Goal: Navigation & Orientation: Find specific page/section

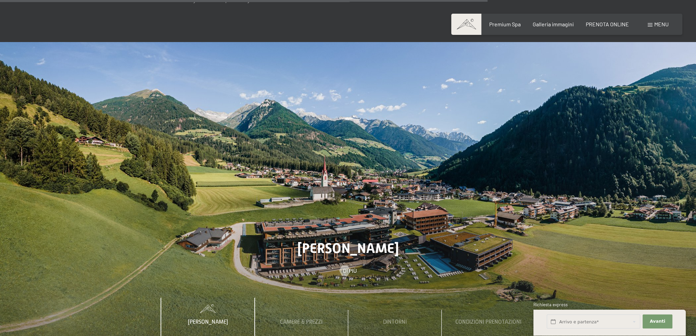
scroll to position [2499, 0]
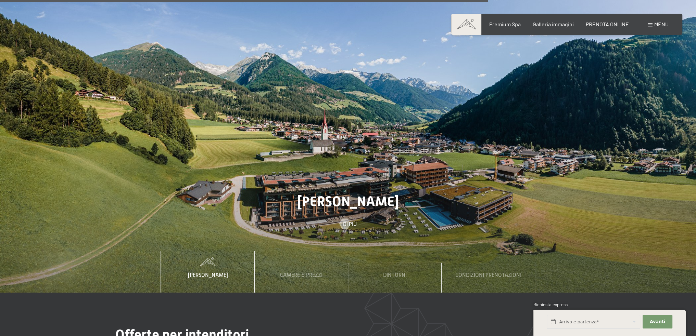
click at [655, 27] on span "Menu" at bounding box center [661, 24] width 14 height 7
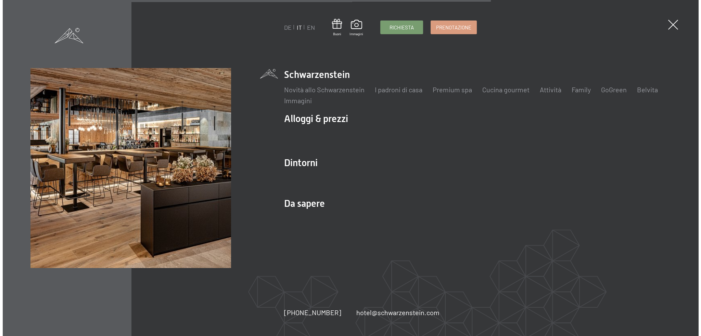
scroll to position [2510, 0]
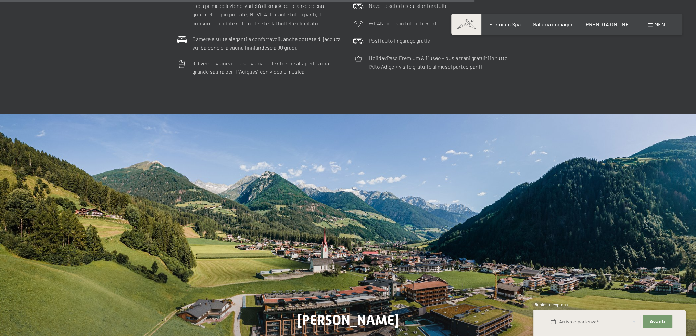
scroll to position [2430, 0]
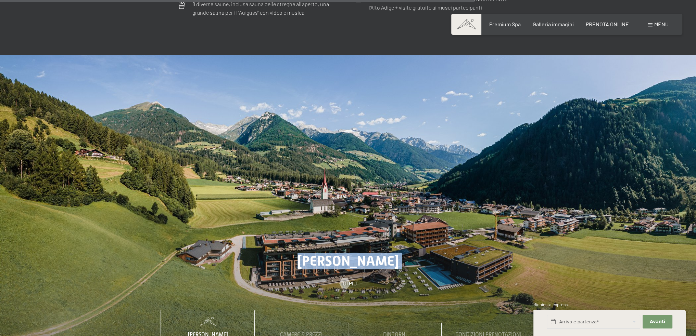
drag, startPoint x: 285, startPoint y: 272, endPoint x: 279, endPoint y: 201, distance: 70.8
click at [279, 201] on div "Lo Schwarzenstein Di più" at bounding box center [348, 204] width 696 height 298
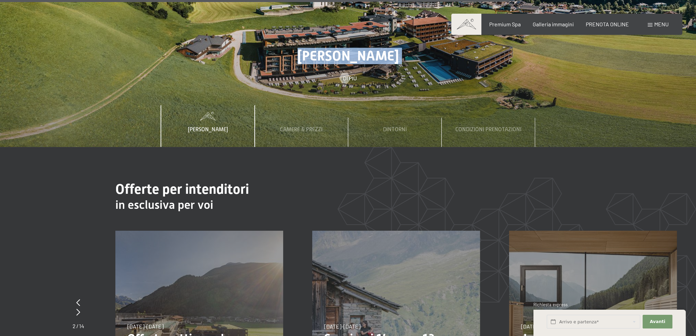
scroll to position [2499, 0]
